Goal: Find specific page/section: Find specific page/section

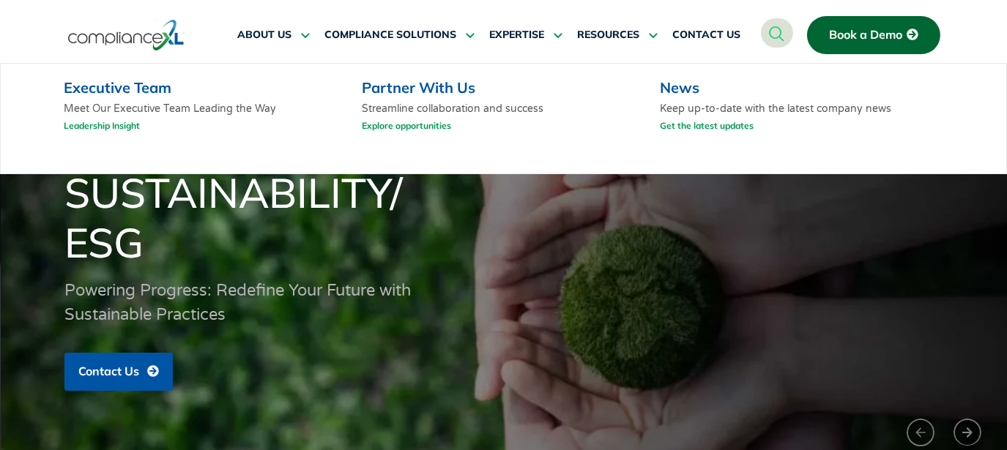
click at [135, 88] on link "Executive Team" at bounding box center [118, 87] width 108 height 18
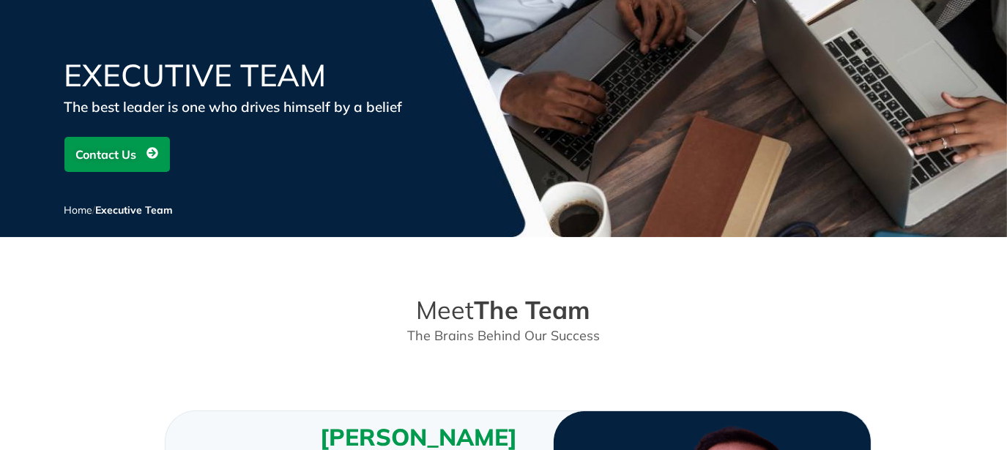
scroll to position [121, 0]
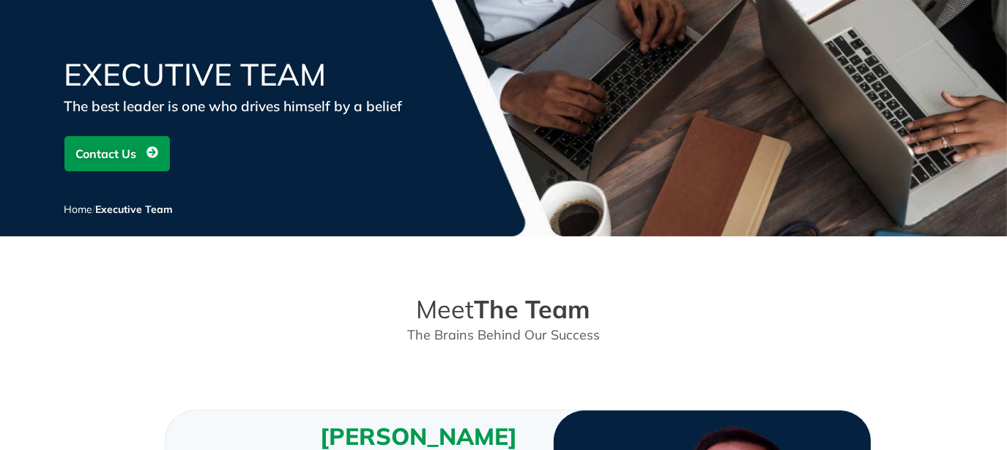
drag, startPoint x: 236, startPoint y: 105, endPoint x: 426, endPoint y: 119, distance: 190.9
click at [426, 119] on div "Executive Team The best leader is one who drives himself by a belief Contact Us…" at bounding box center [503, 147] width 879 height 177
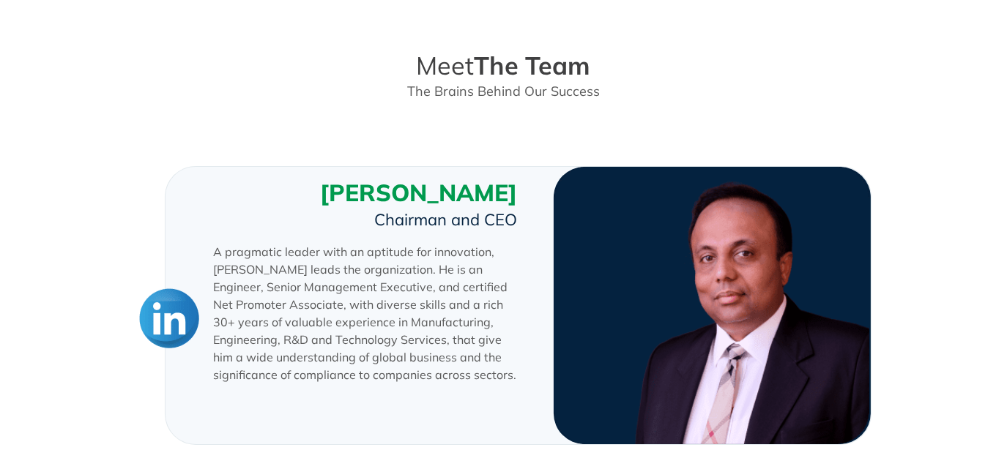
scroll to position [0, 0]
